Goal: Task Accomplishment & Management: Use online tool/utility

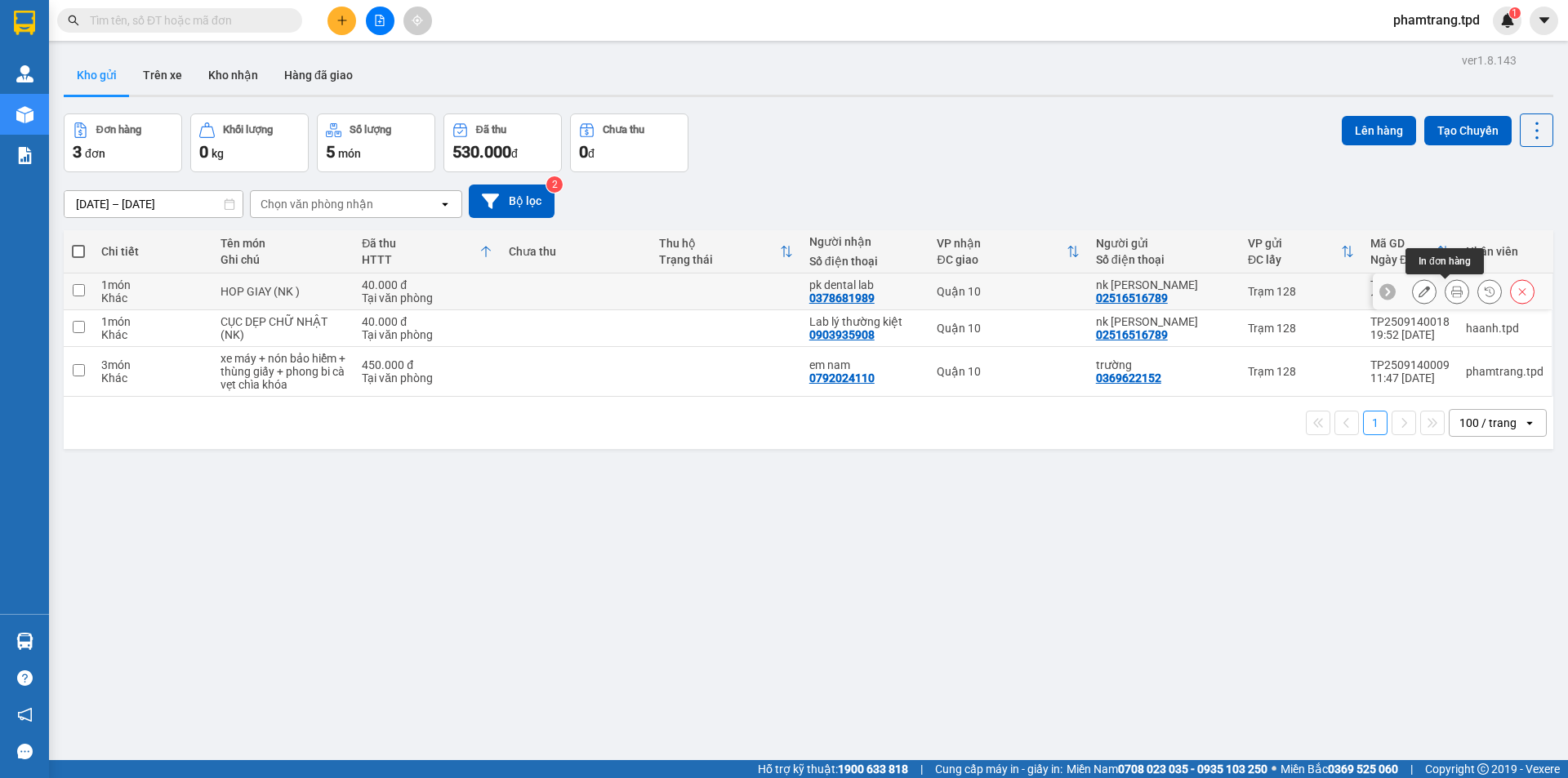
click at [1451, 288] on icon at bounding box center [1457, 292] width 12 height 12
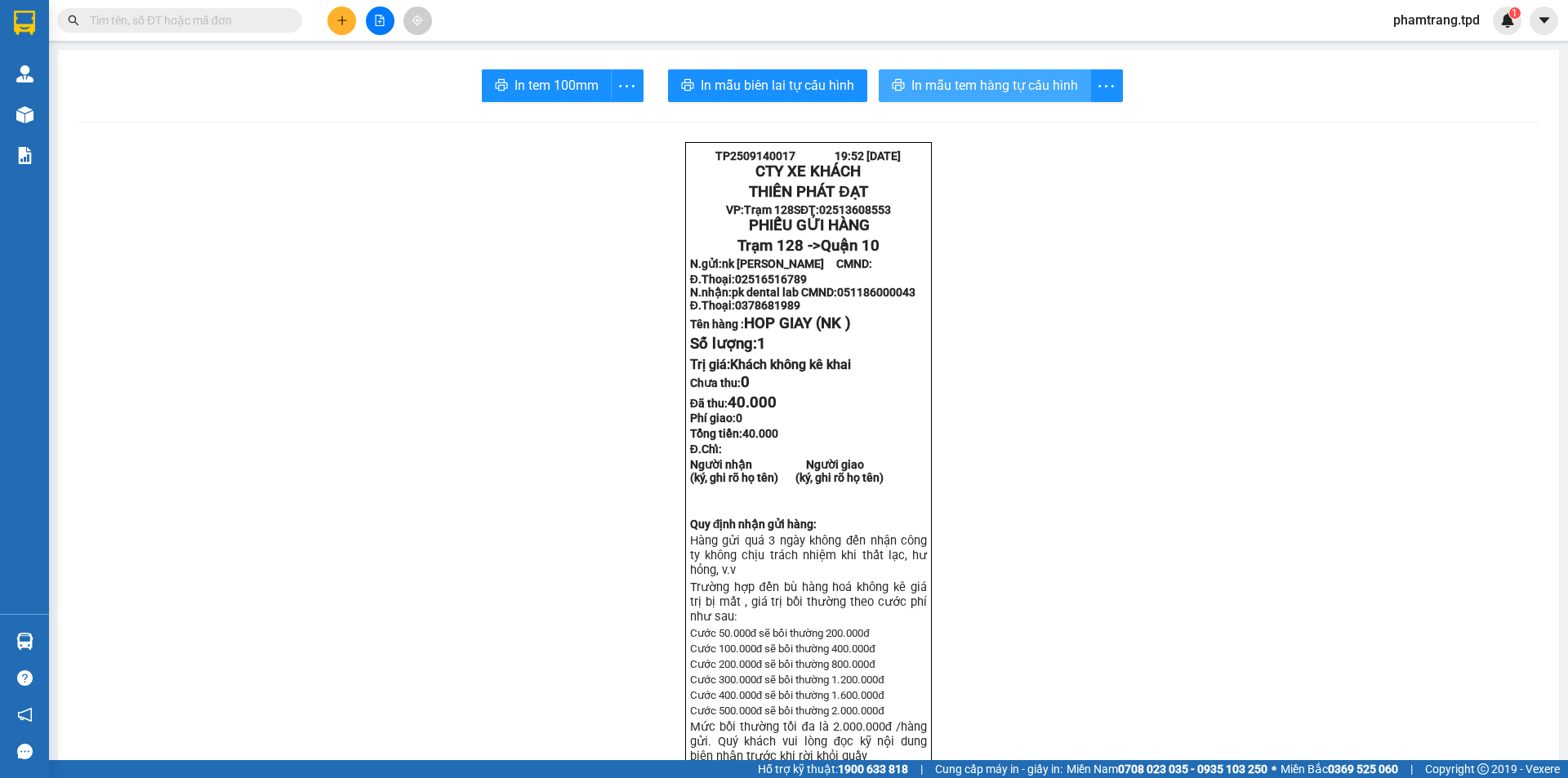
click at [928, 89] on span "In mẫu tem hàng tự cấu hình" at bounding box center [995, 85] width 167 height 20
click at [515, 83] on span "In tem 100mm" at bounding box center [557, 85] width 84 height 20
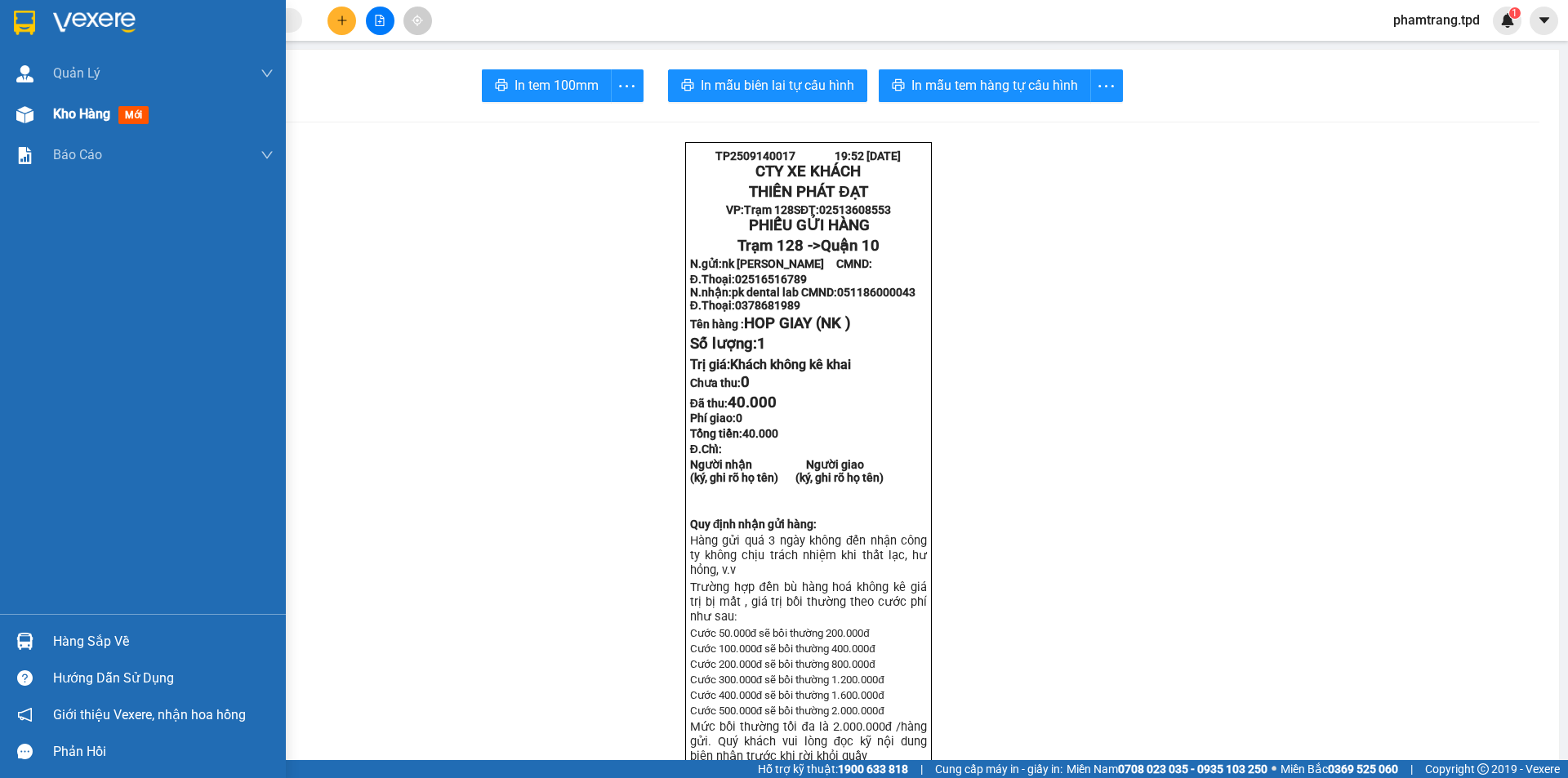
click at [76, 116] on span "Kho hàng" at bounding box center [81, 114] width 58 height 16
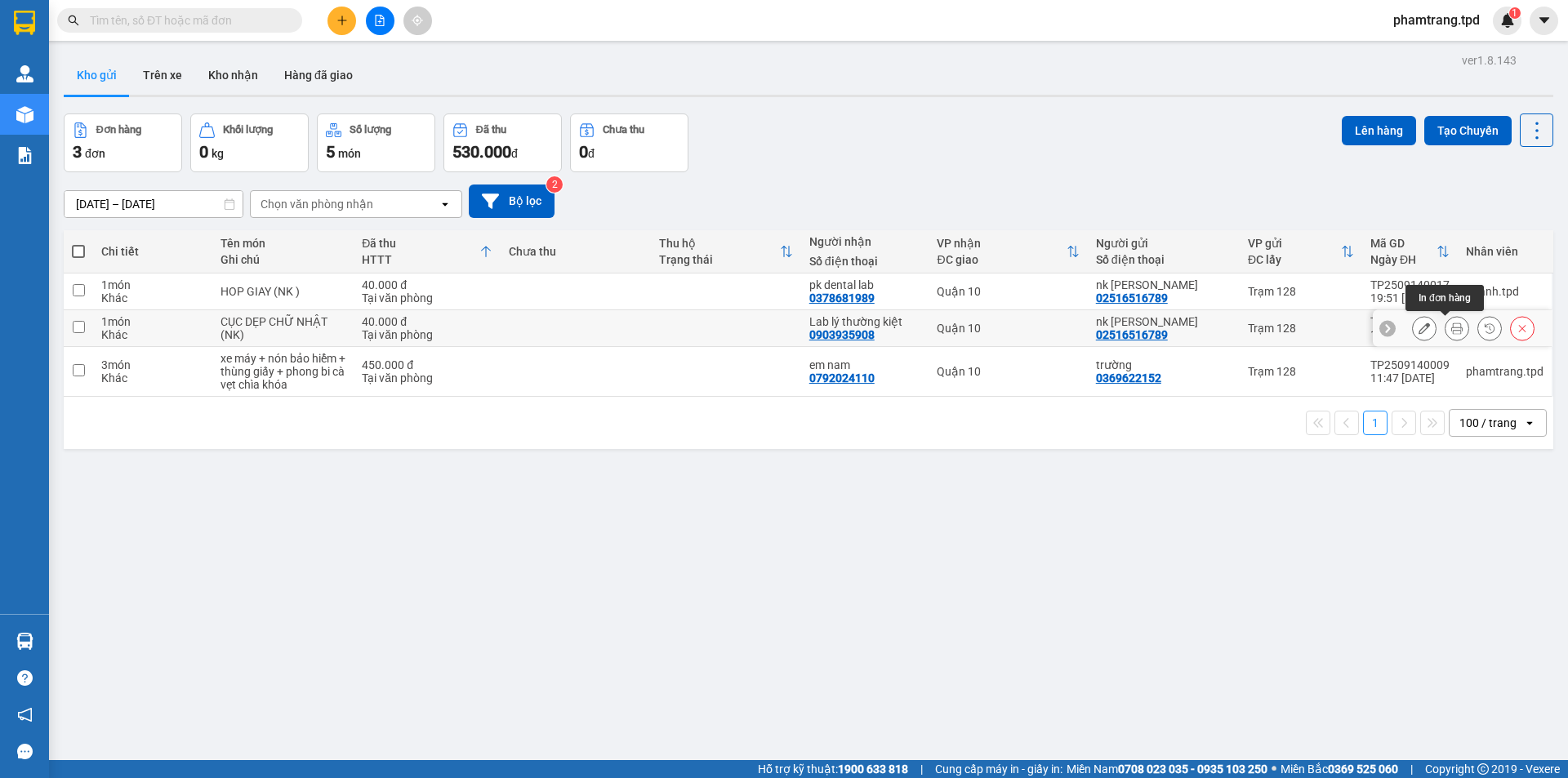
click at [1451, 330] on icon at bounding box center [1457, 329] width 12 height 12
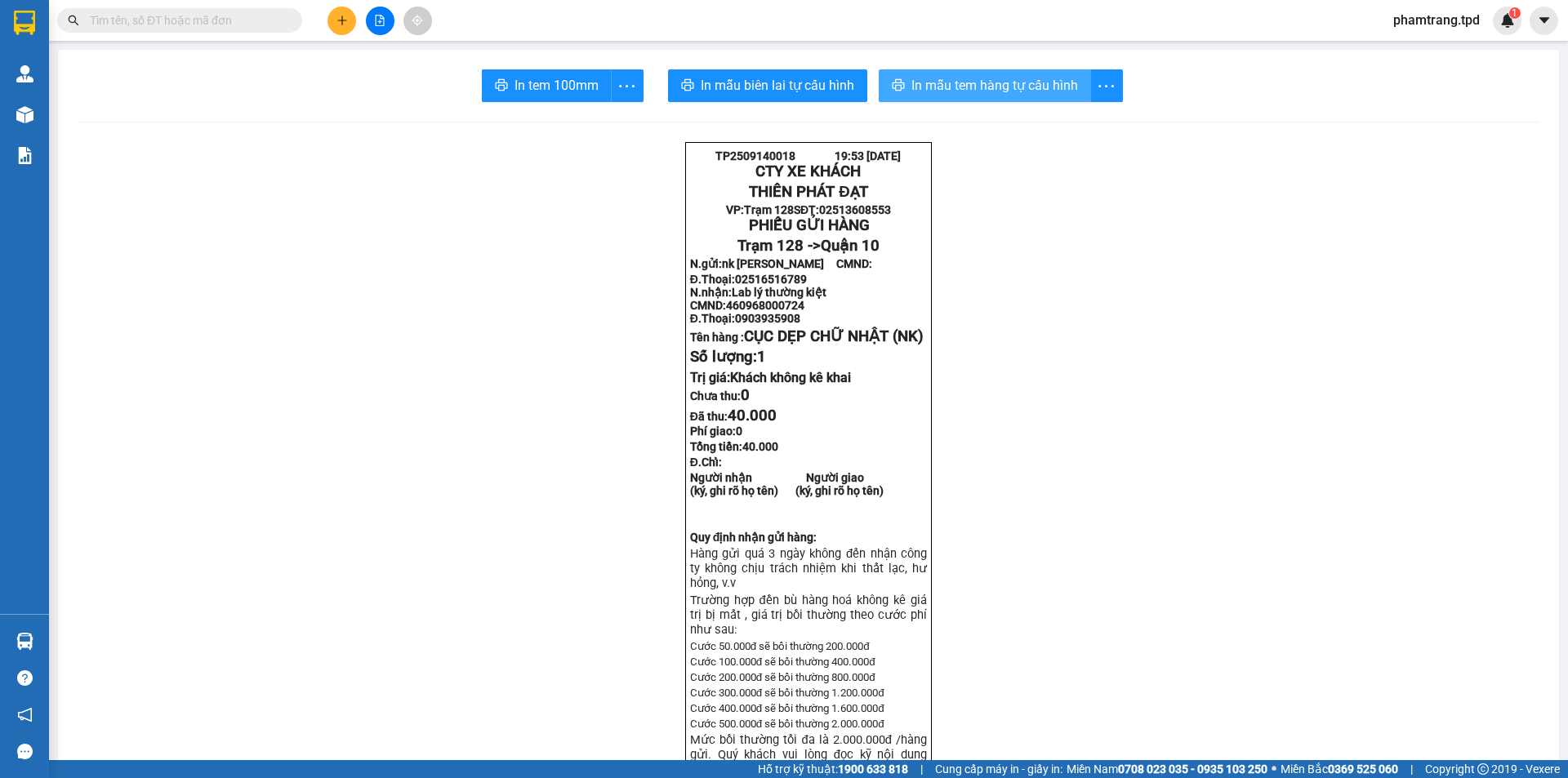
click at [952, 81] on span "In mẫu tem hàng tự cấu hình" at bounding box center [995, 85] width 167 height 20
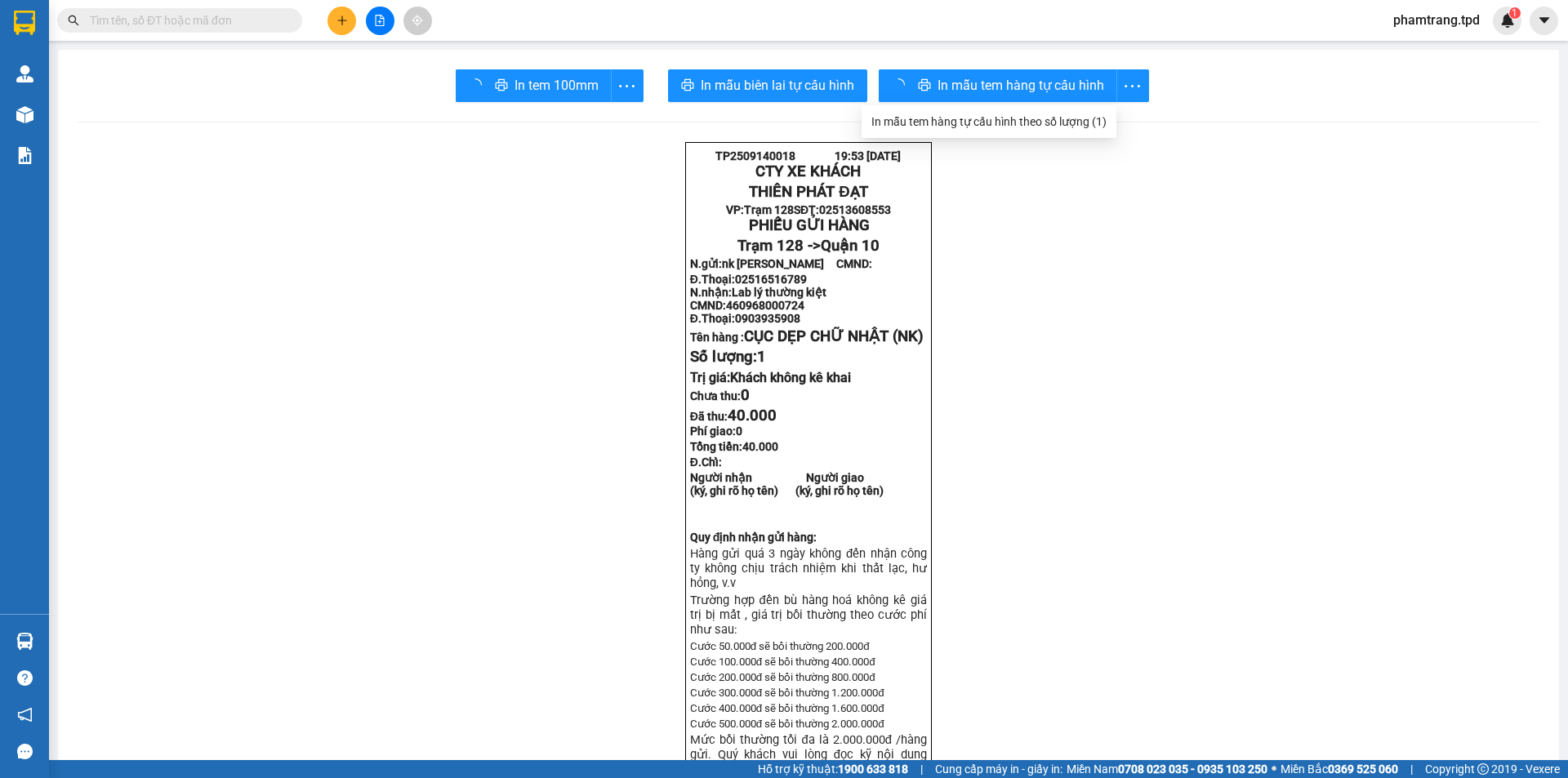
click at [513, 88] on div "In tem 100mm" at bounding box center [549, 85] width 188 height 32
click at [573, 86] on span "In tem 100mm" at bounding box center [557, 85] width 84 height 20
